Goal: Task Accomplishment & Management: Manage account settings

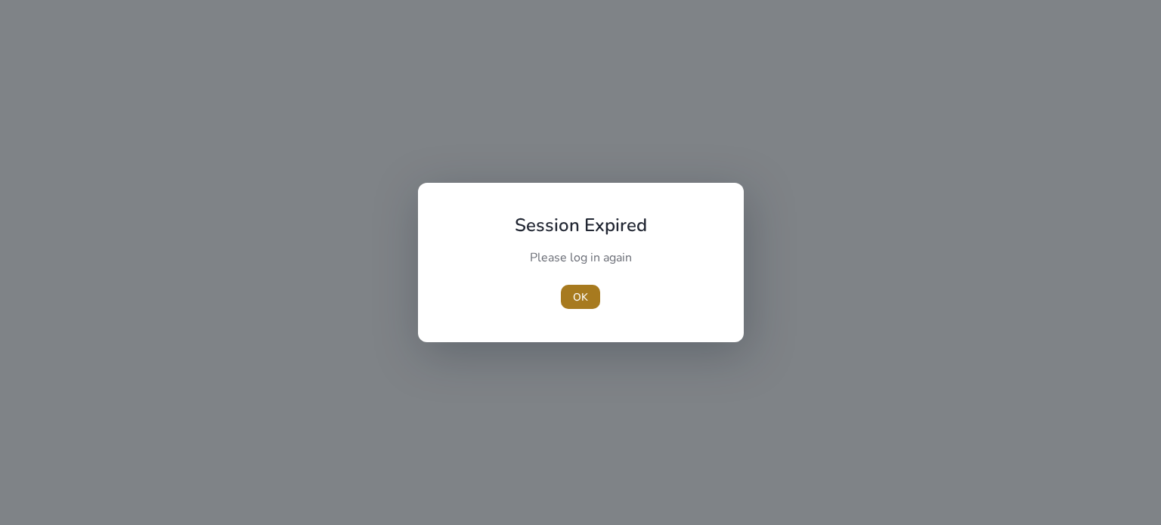
click at [564, 299] on span "button" at bounding box center [580, 297] width 39 height 36
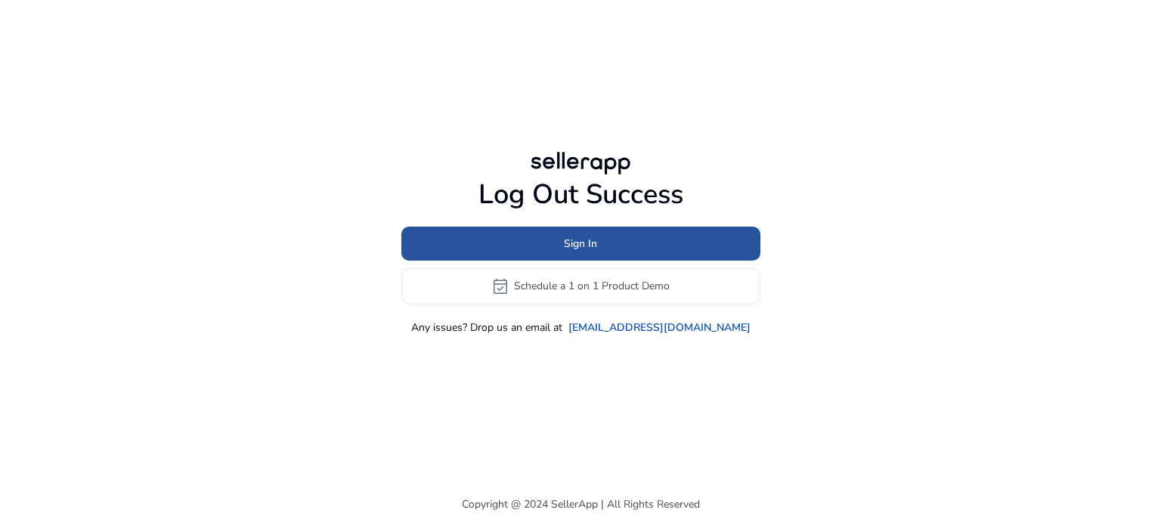
click at [562, 234] on span at bounding box center [580, 243] width 359 height 36
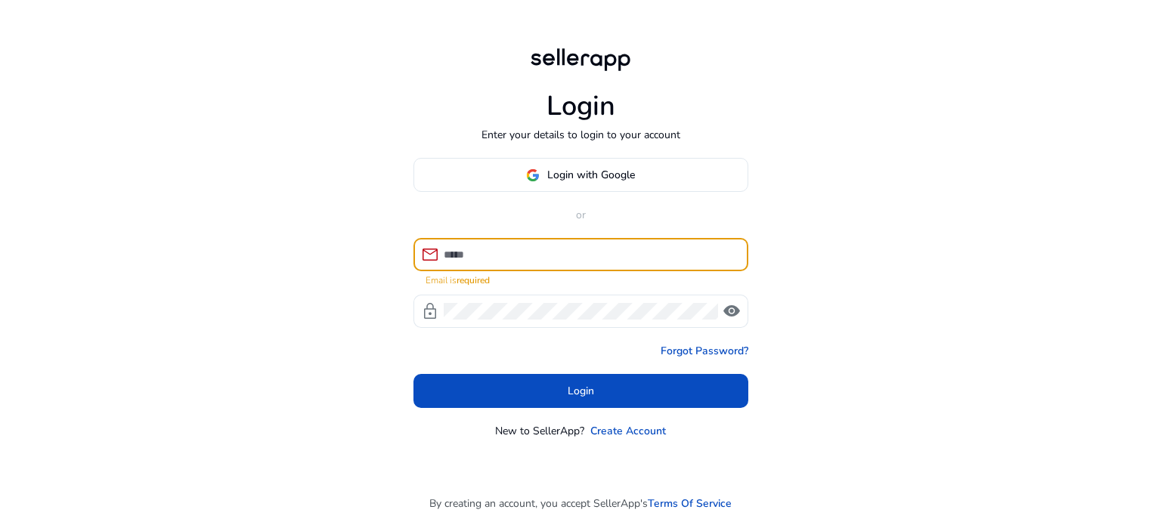
type input "**********"
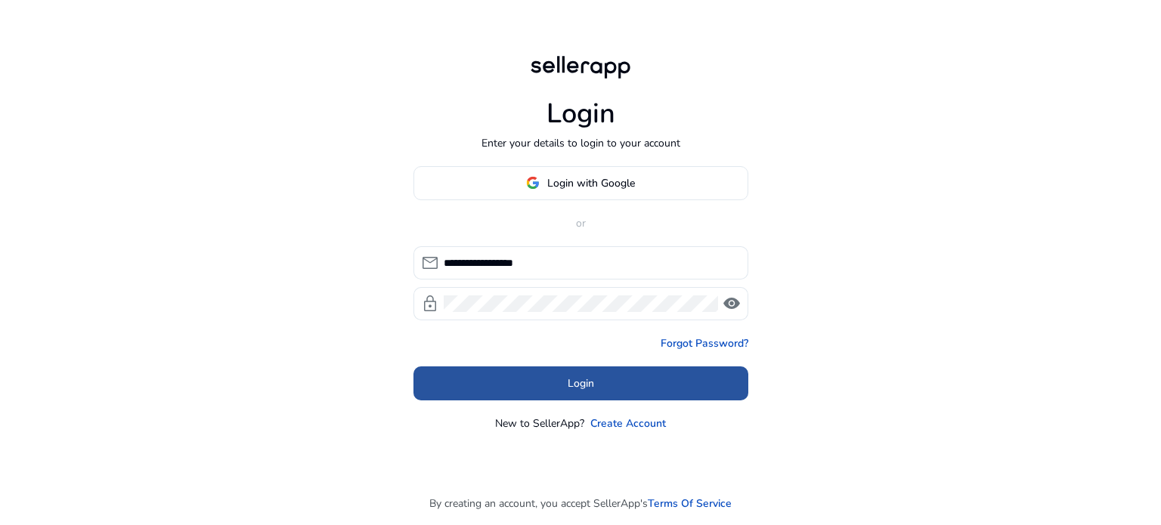
click at [546, 387] on span at bounding box center [580, 383] width 335 height 36
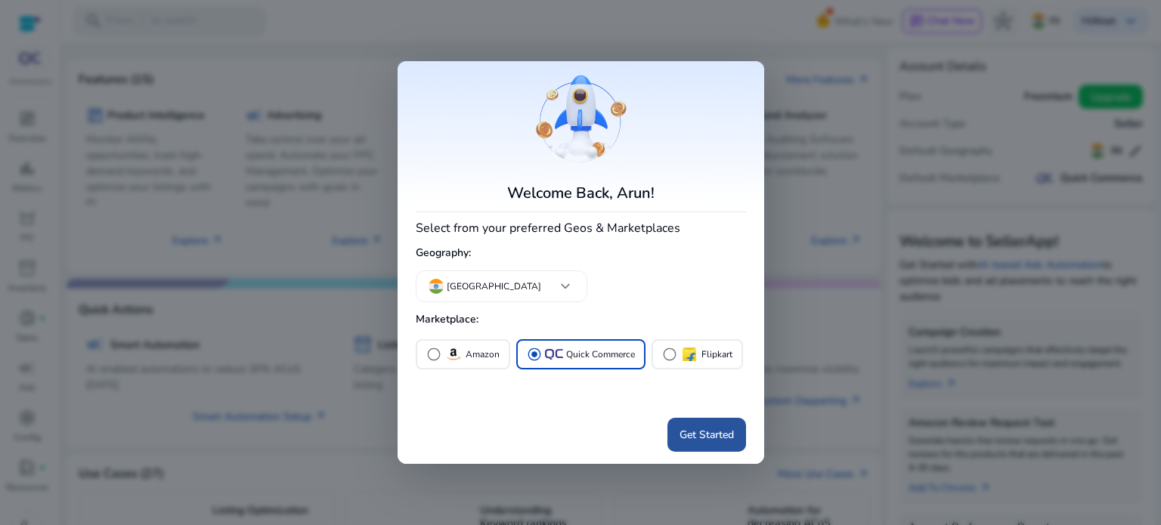
click at [695, 444] on span at bounding box center [706, 435] width 79 height 36
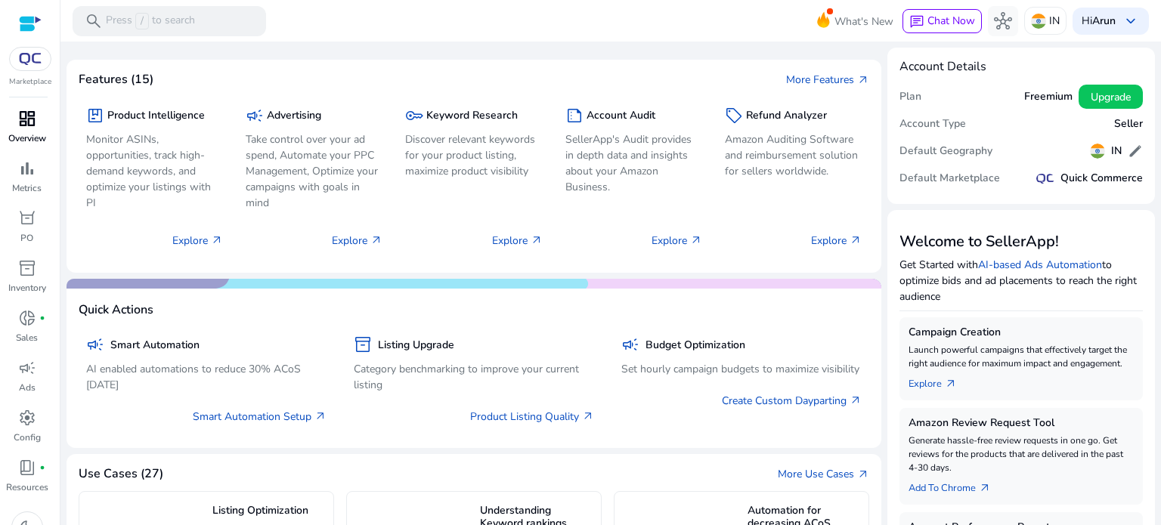
click at [21, 127] on span "dashboard" at bounding box center [27, 119] width 18 height 18
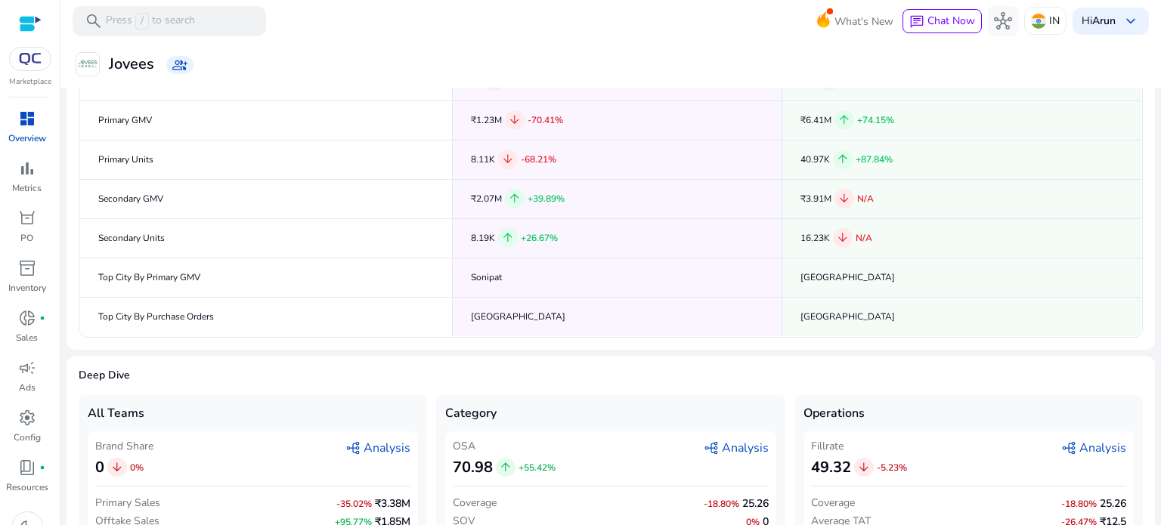
scroll to position [259, 0]
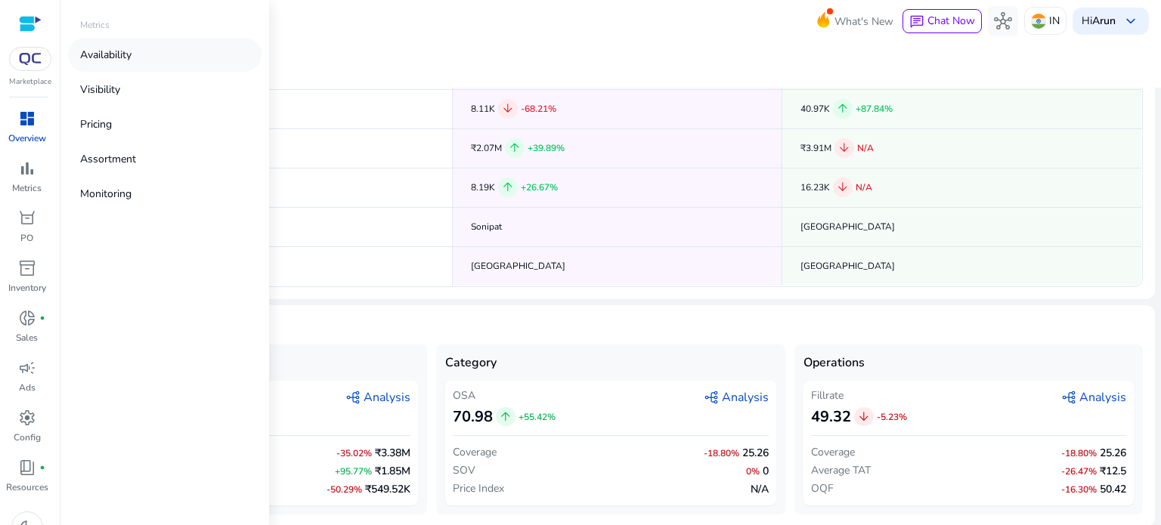
click at [123, 52] on p "Availability" at bounding box center [105, 55] width 51 height 16
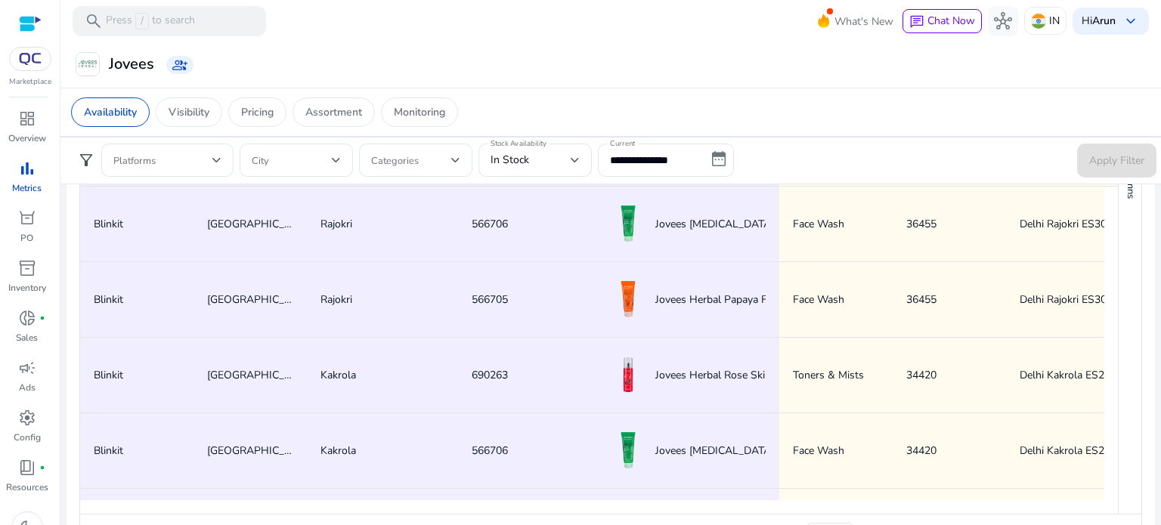
scroll to position [1039, 0]
